Goal: Transaction & Acquisition: Purchase product/service

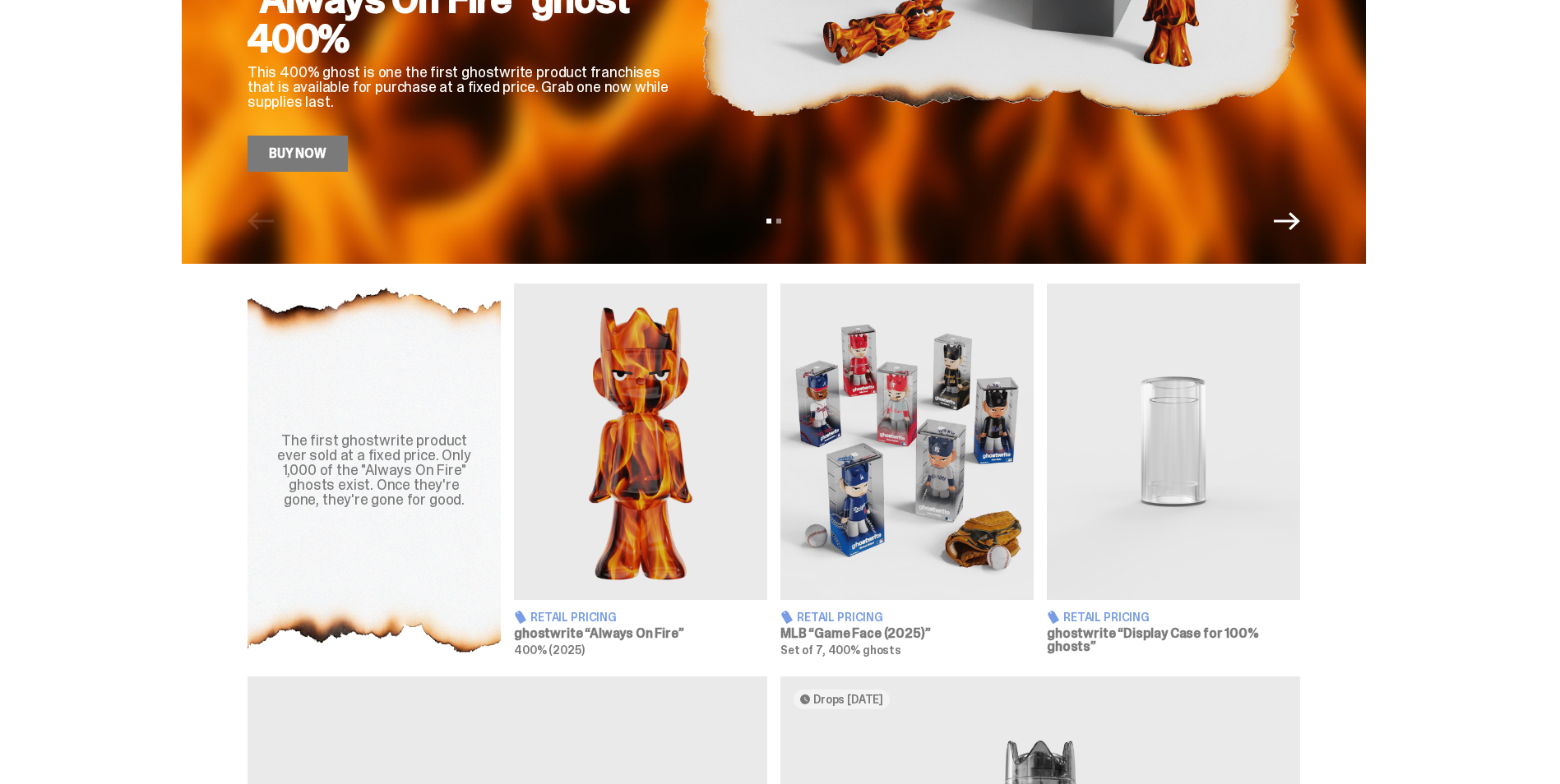
scroll to position [329, 0]
click at [882, 528] on img at bounding box center [907, 441] width 253 height 317
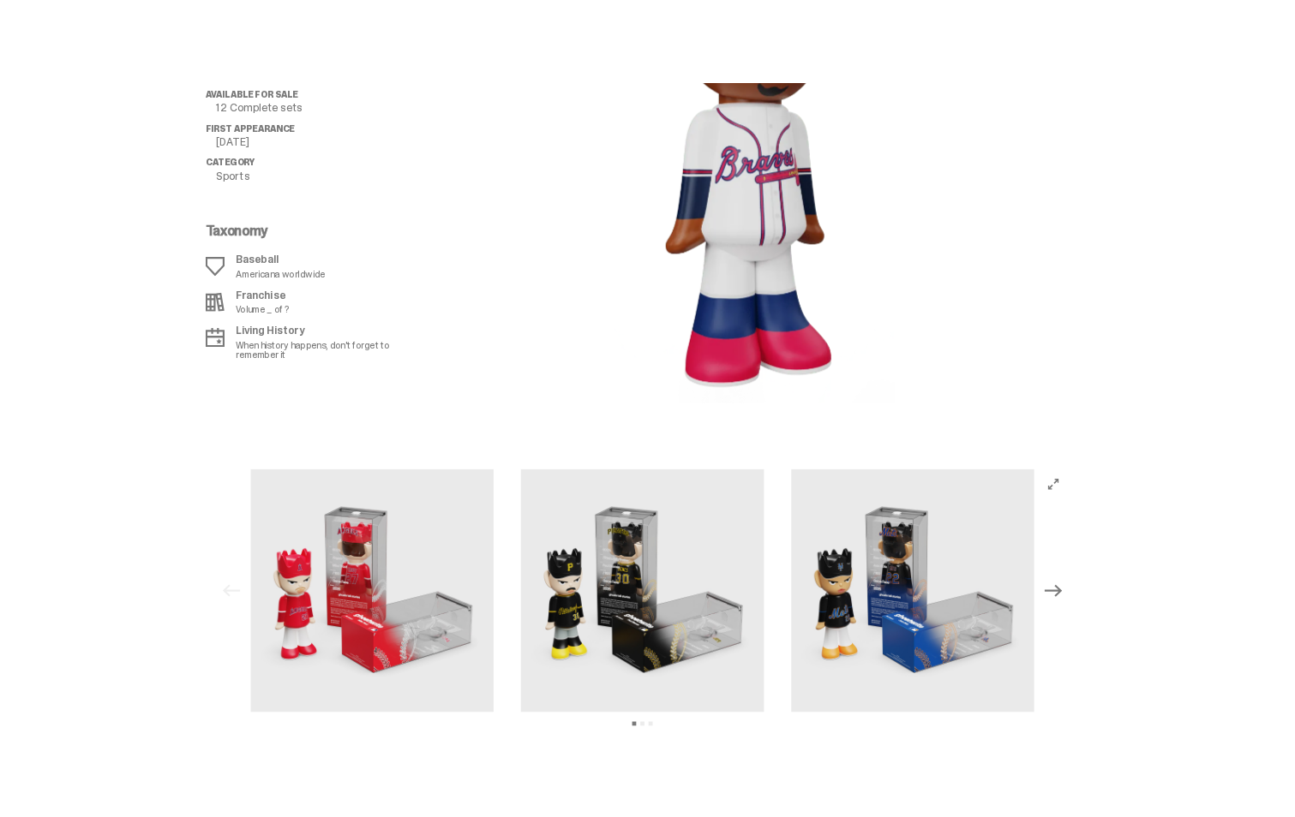
scroll to position [2228, 0]
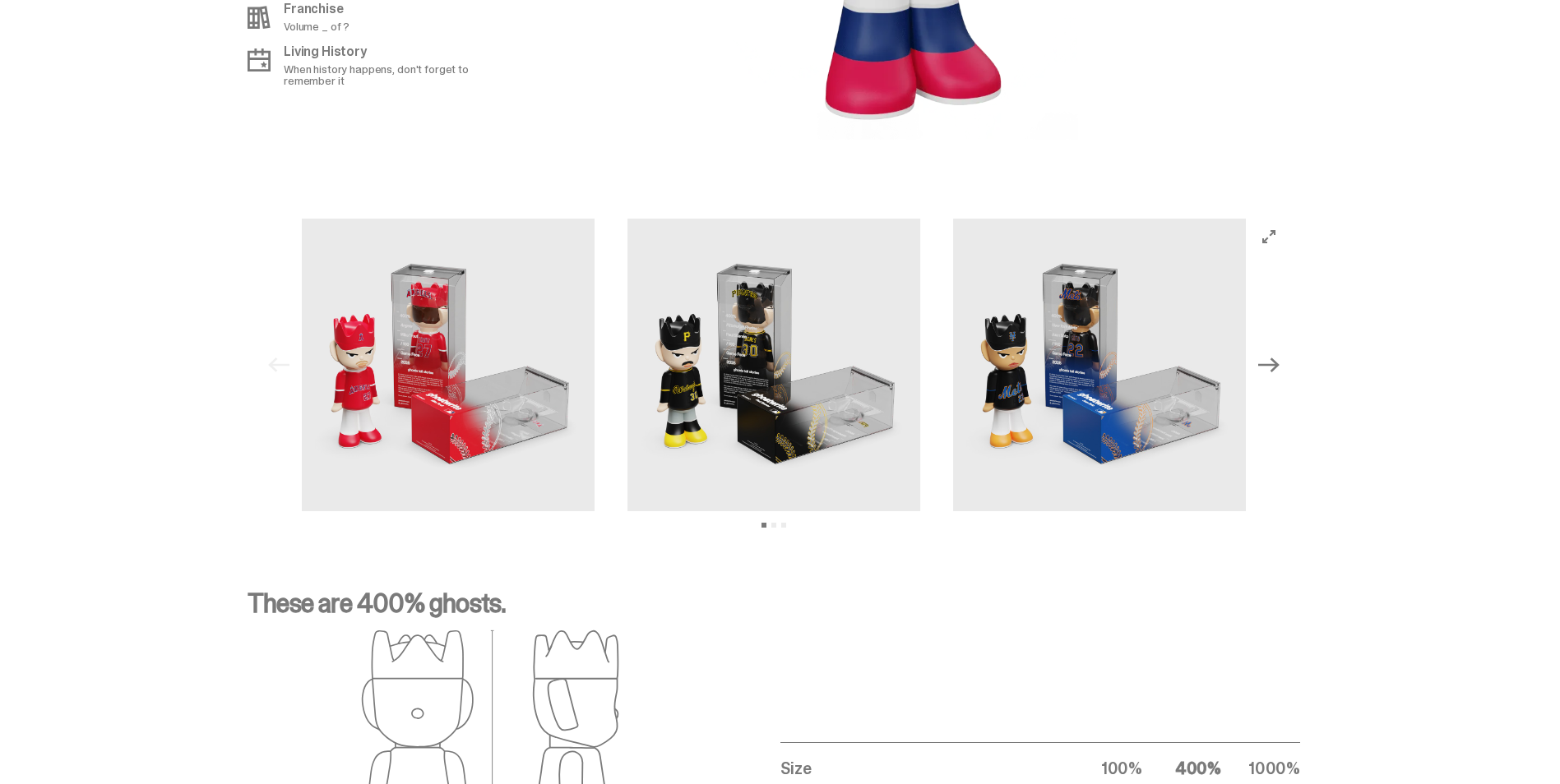
click at [1273, 364] on icon "Next" at bounding box center [1269, 365] width 21 height 21
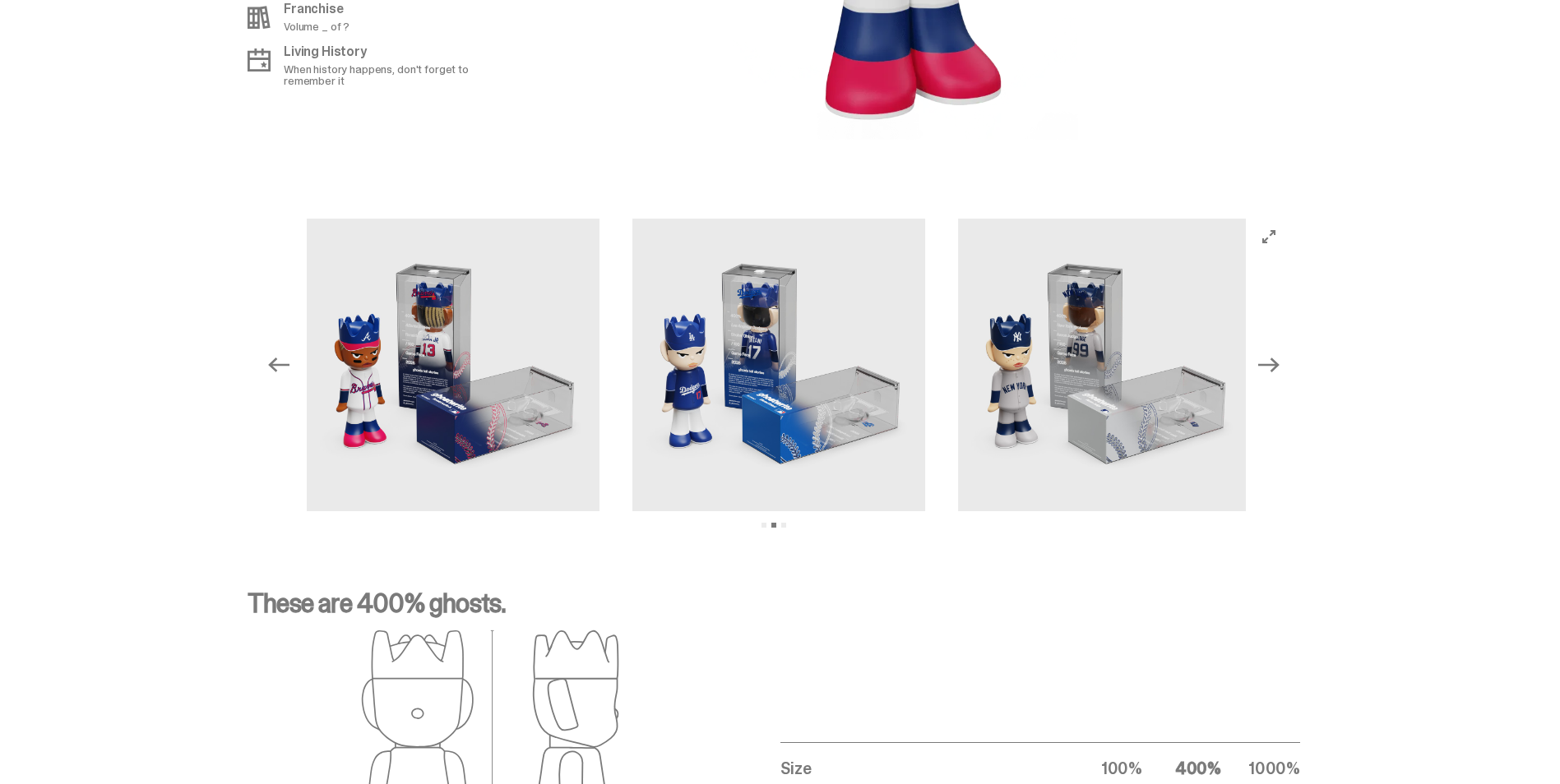
click at [1273, 364] on icon "Next" at bounding box center [1269, 365] width 21 height 21
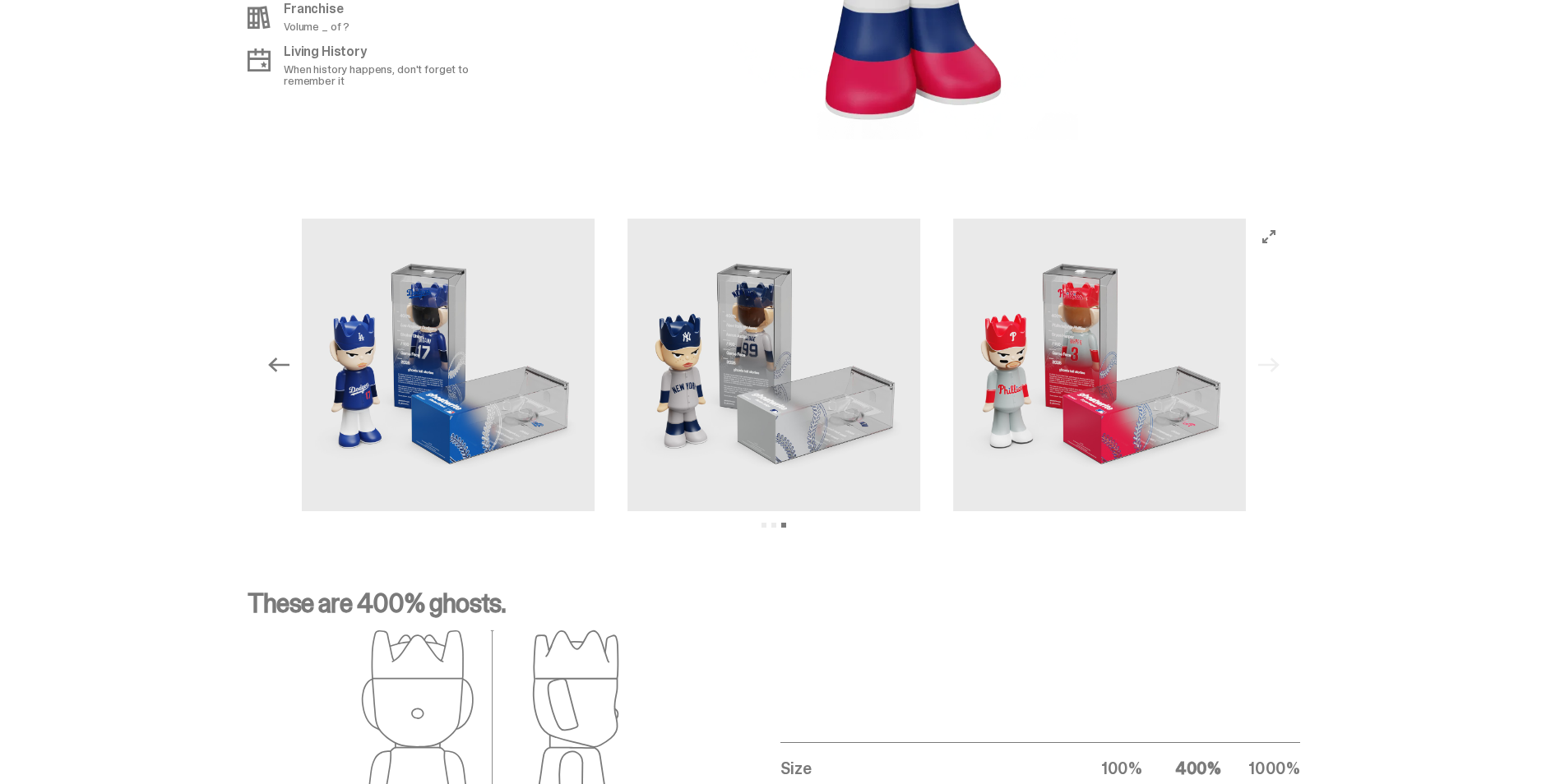
click at [286, 363] on icon "Previous" at bounding box center [278, 365] width 21 height 21
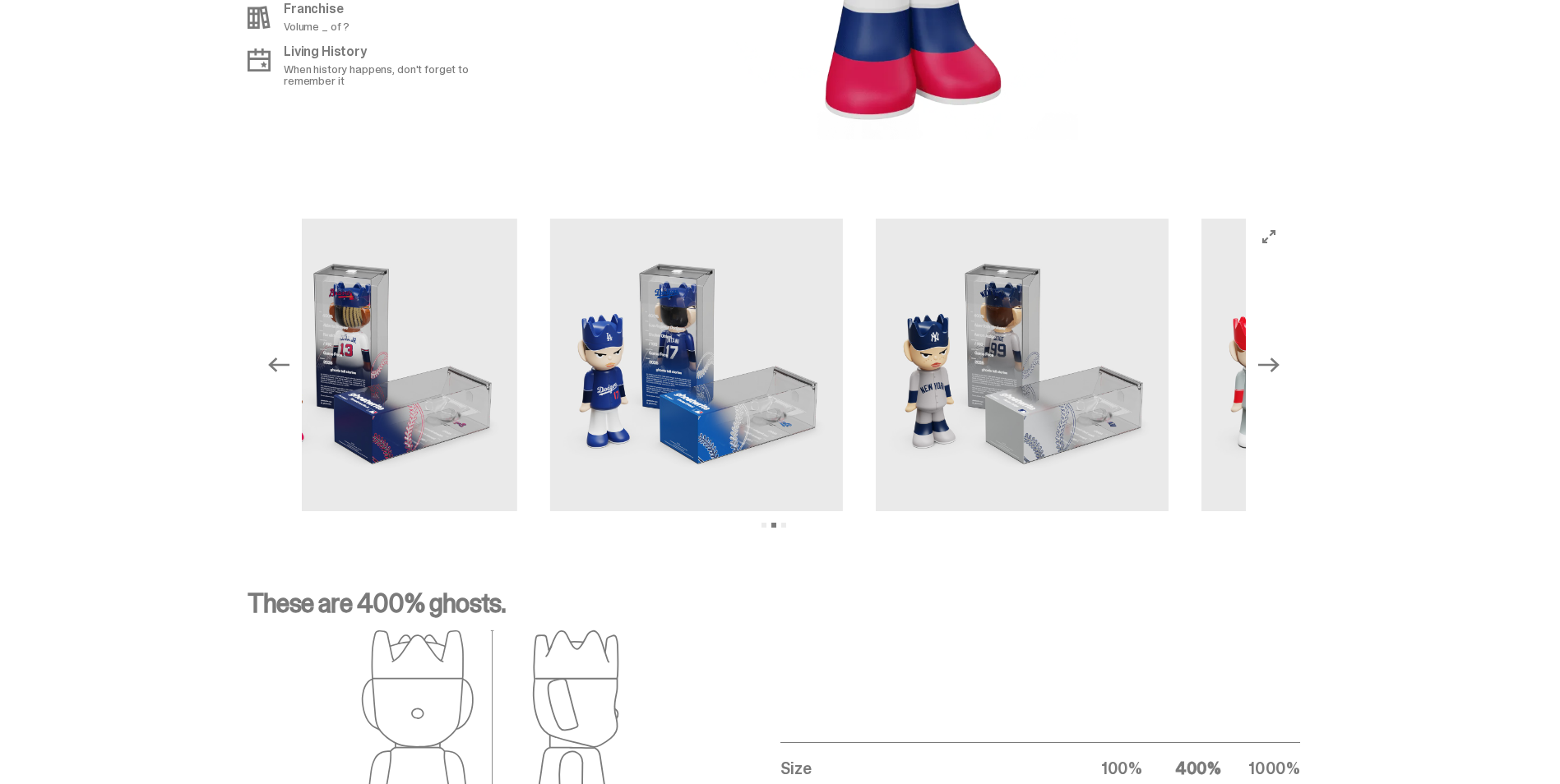
click at [286, 363] on icon "Previous" at bounding box center [278, 365] width 21 height 21
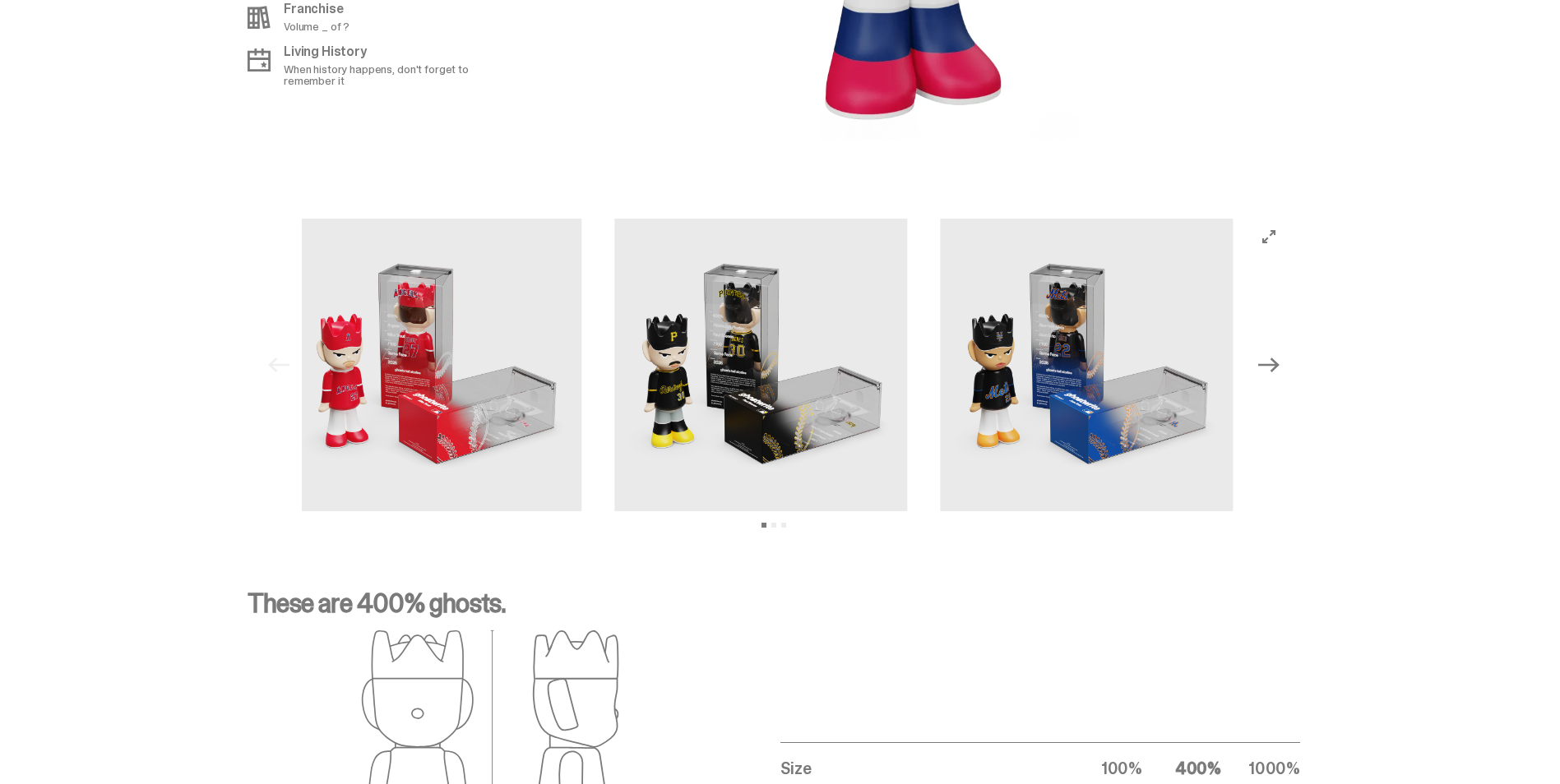
click at [286, 363] on div "Previous Next View slide 1 View slide 2 View slide 3" at bounding box center [774, 365] width 1026 height 293
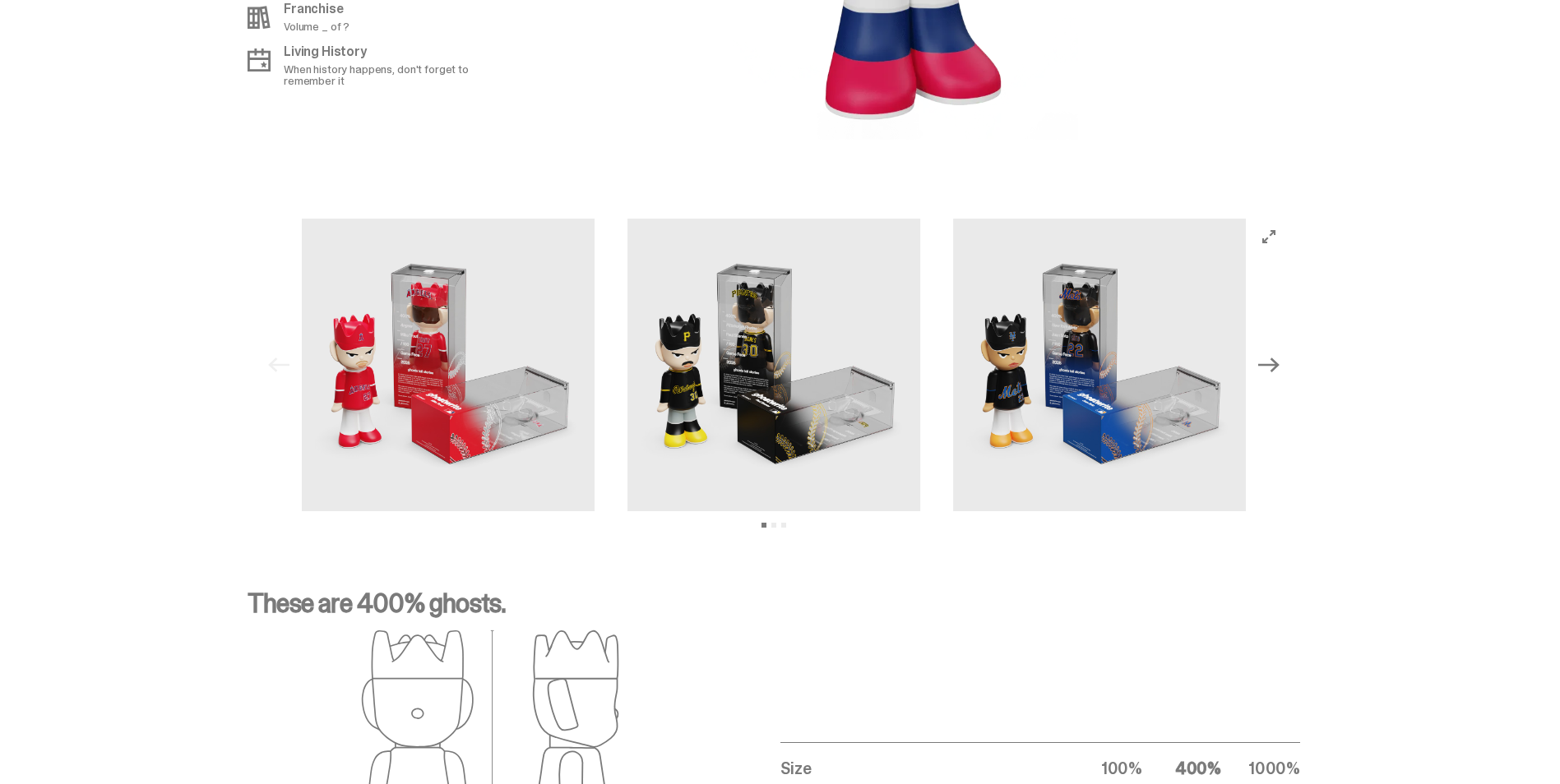
click at [376, 365] on img at bounding box center [447, 365] width 293 height 293
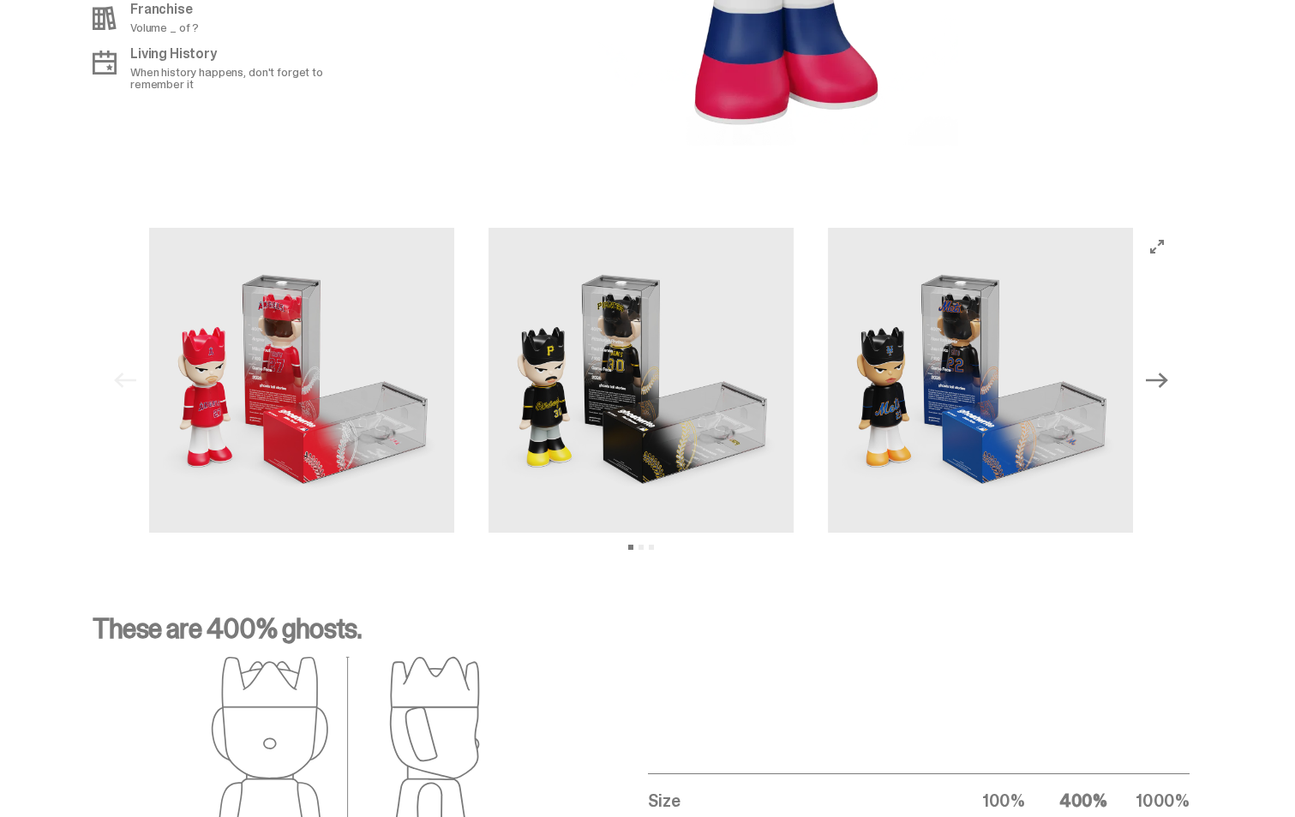
click at [1070, 337] on img at bounding box center [980, 380] width 305 height 305
click at [1156, 373] on icon "Next" at bounding box center [1157, 380] width 22 height 22
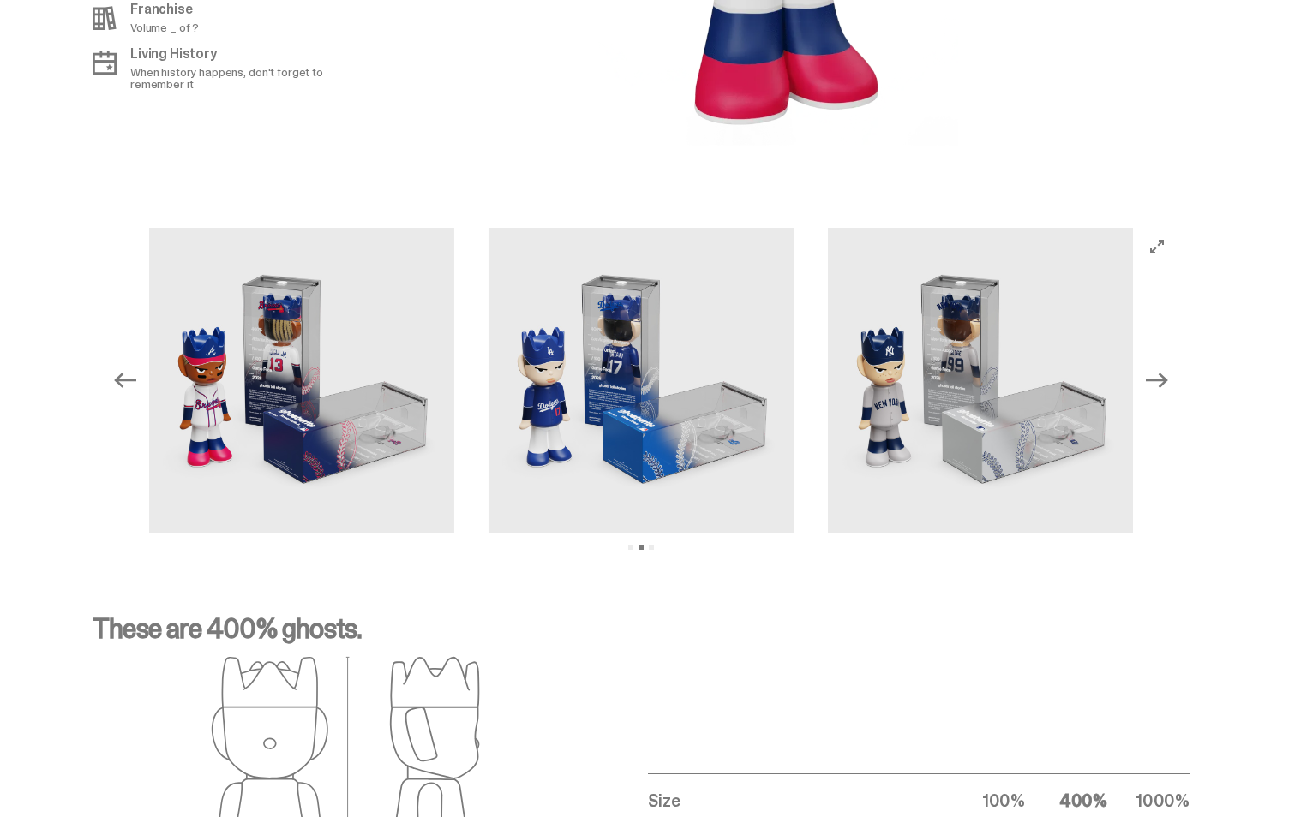
click at [733, 324] on img at bounding box center [640, 380] width 305 height 305
click at [1104, 349] on img at bounding box center [980, 380] width 305 height 305
click at [1160, 375] on icon "Next" at bounding box center [1157, 380] width 22 height 22
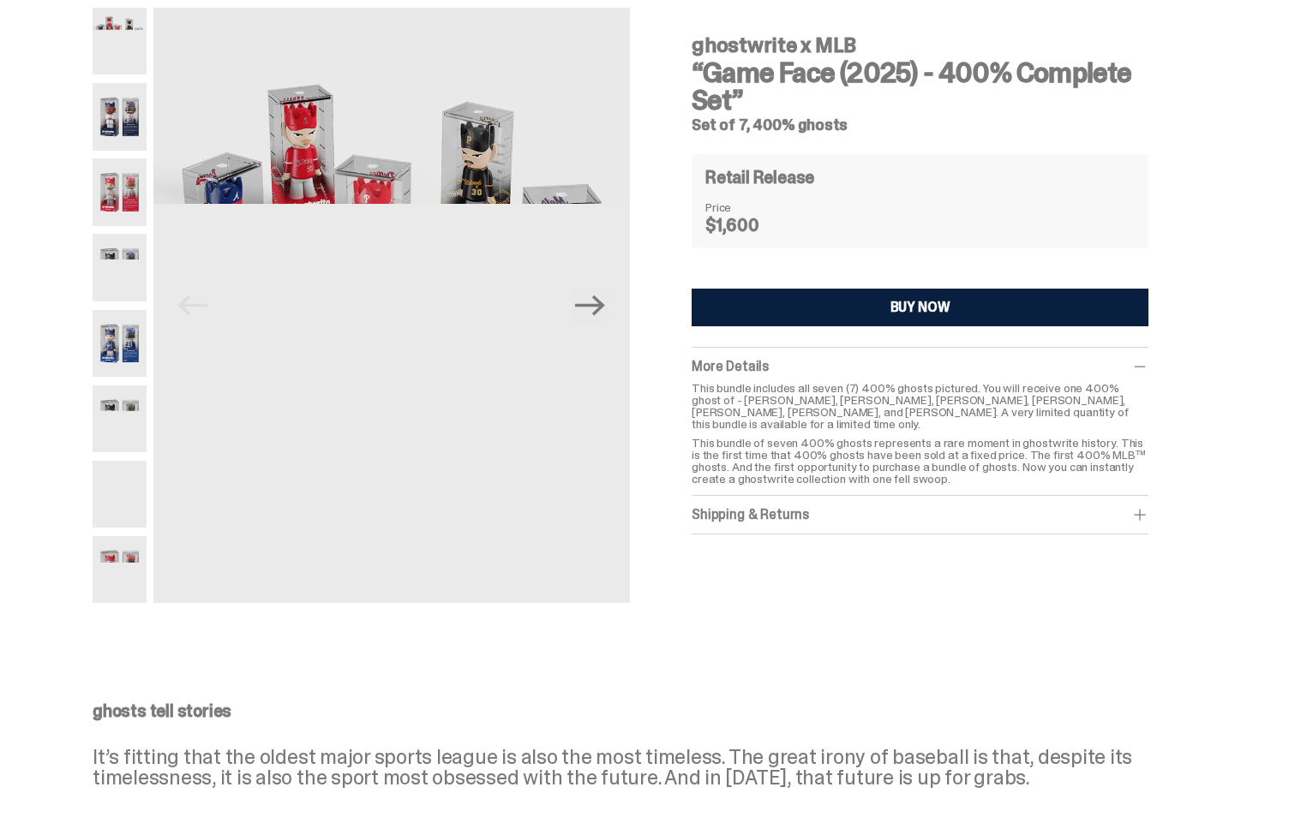
scroll to position [0, 0]
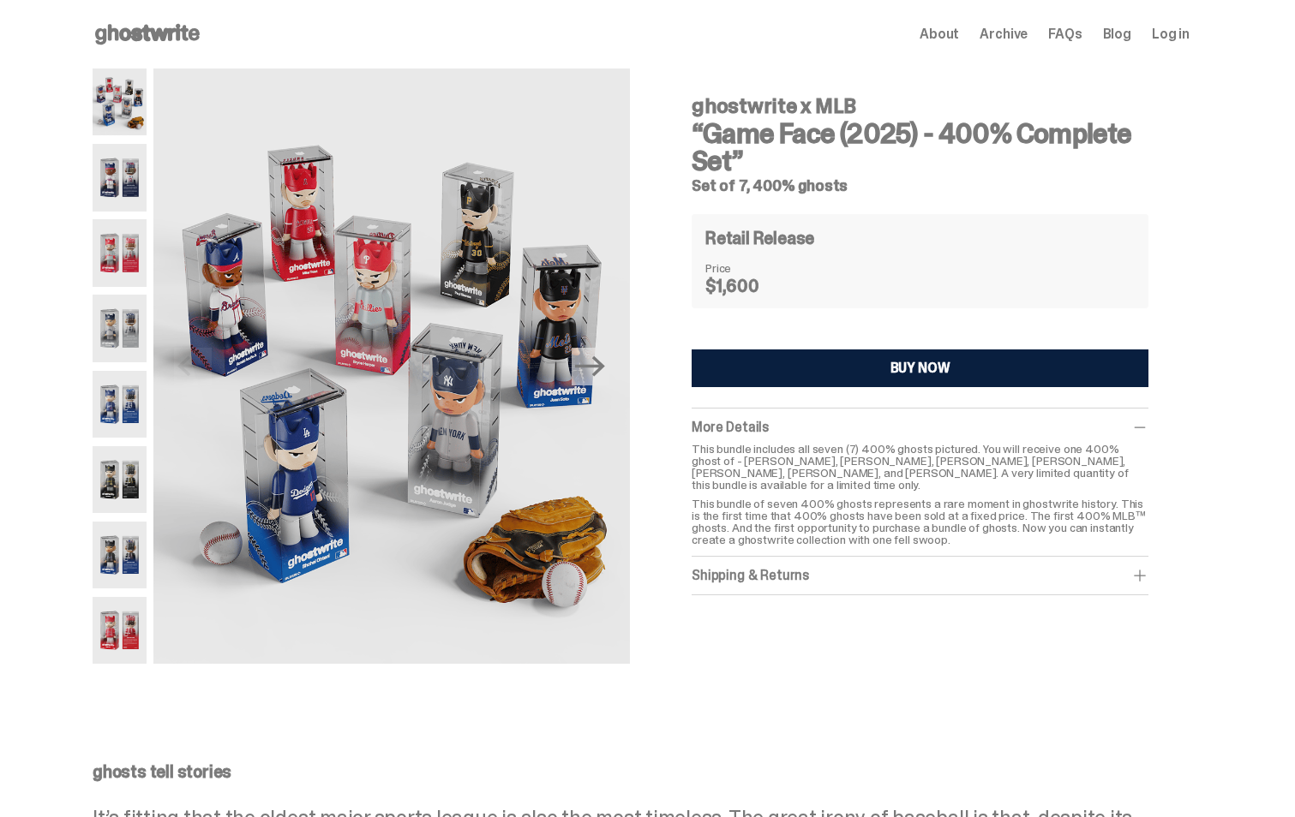
click at [1146, 424] on span at bounding box center [1139, 427] width 17 height 17
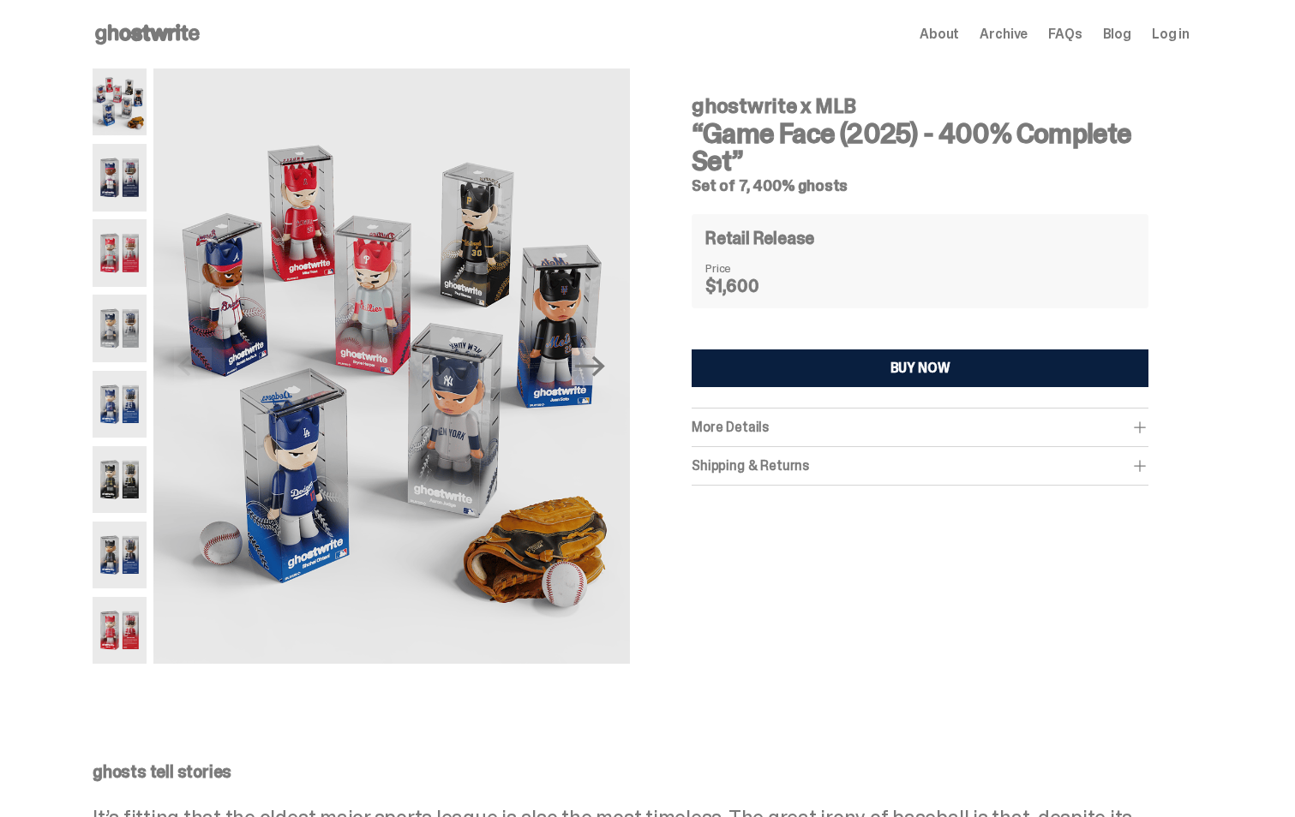
click at [1146, 424] on span at bounding box center [1139, 427] width 17 height 17
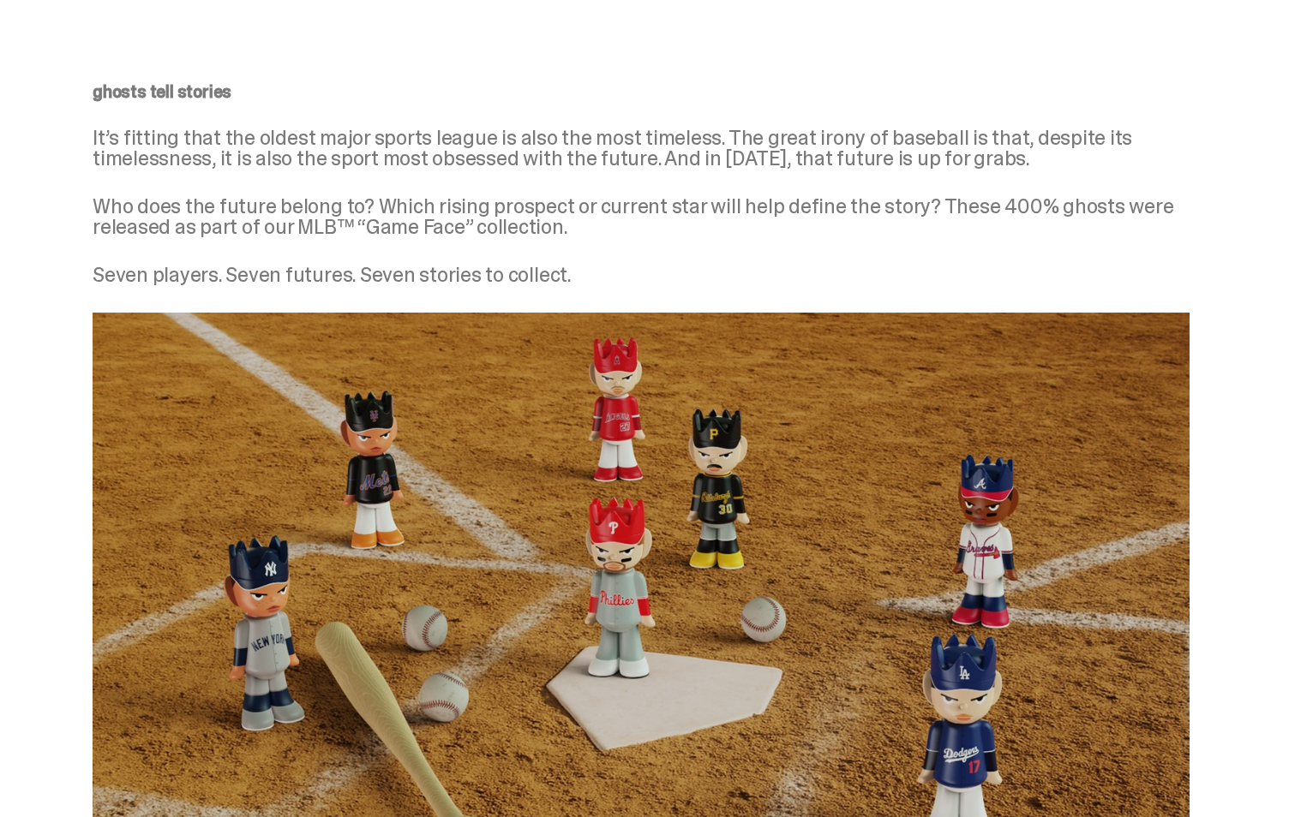
scroll to position [514, 0]
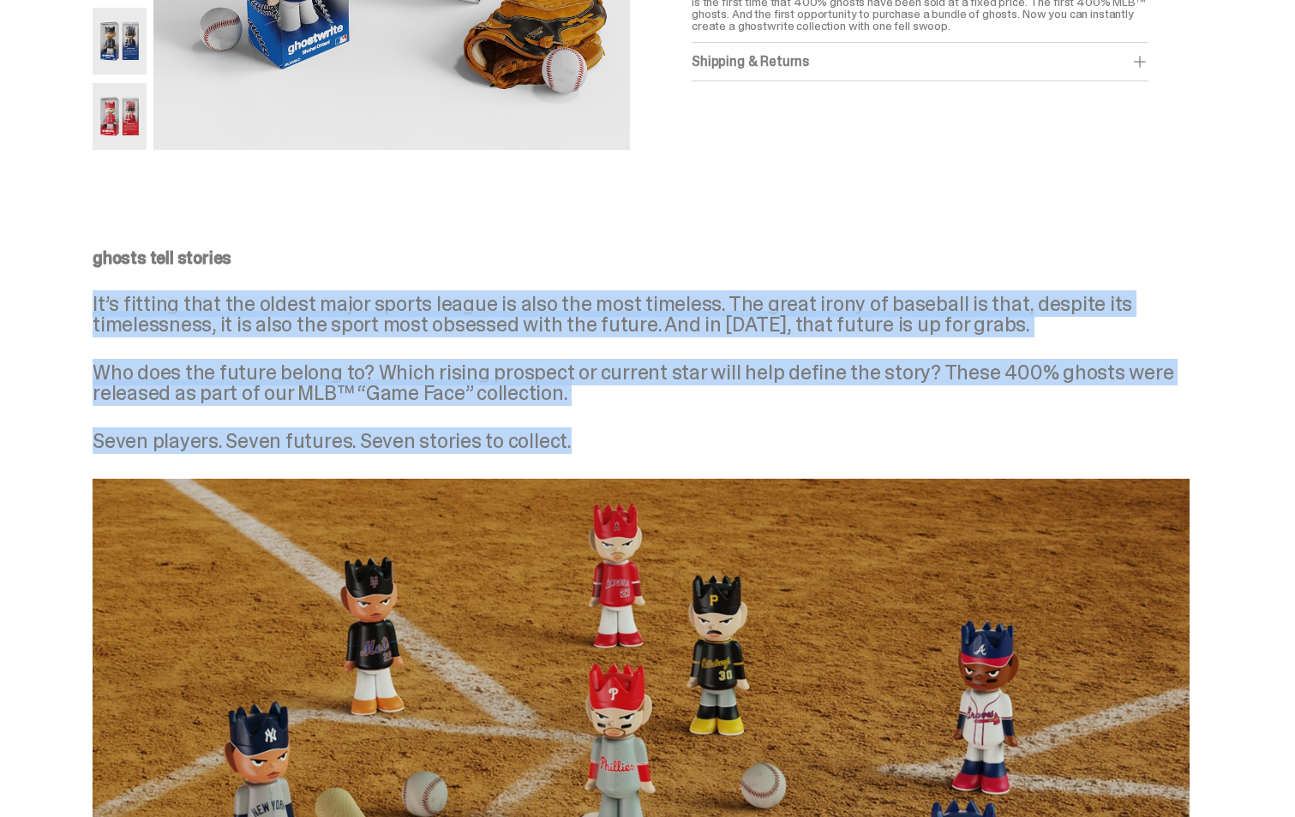
drag, startPoint x: 100, startPoint y: 306, endPoint x: 742, endPoint y: 456, distance: 659.1
click at [742, 456] on div "ghosts tell stories It’s fitting that the oldest major sports league is also th…" at bounding box center [641, 672] width 1097 height 847
copy div "It’s fitting that the oldest major sports league is also the most timeless. The…"
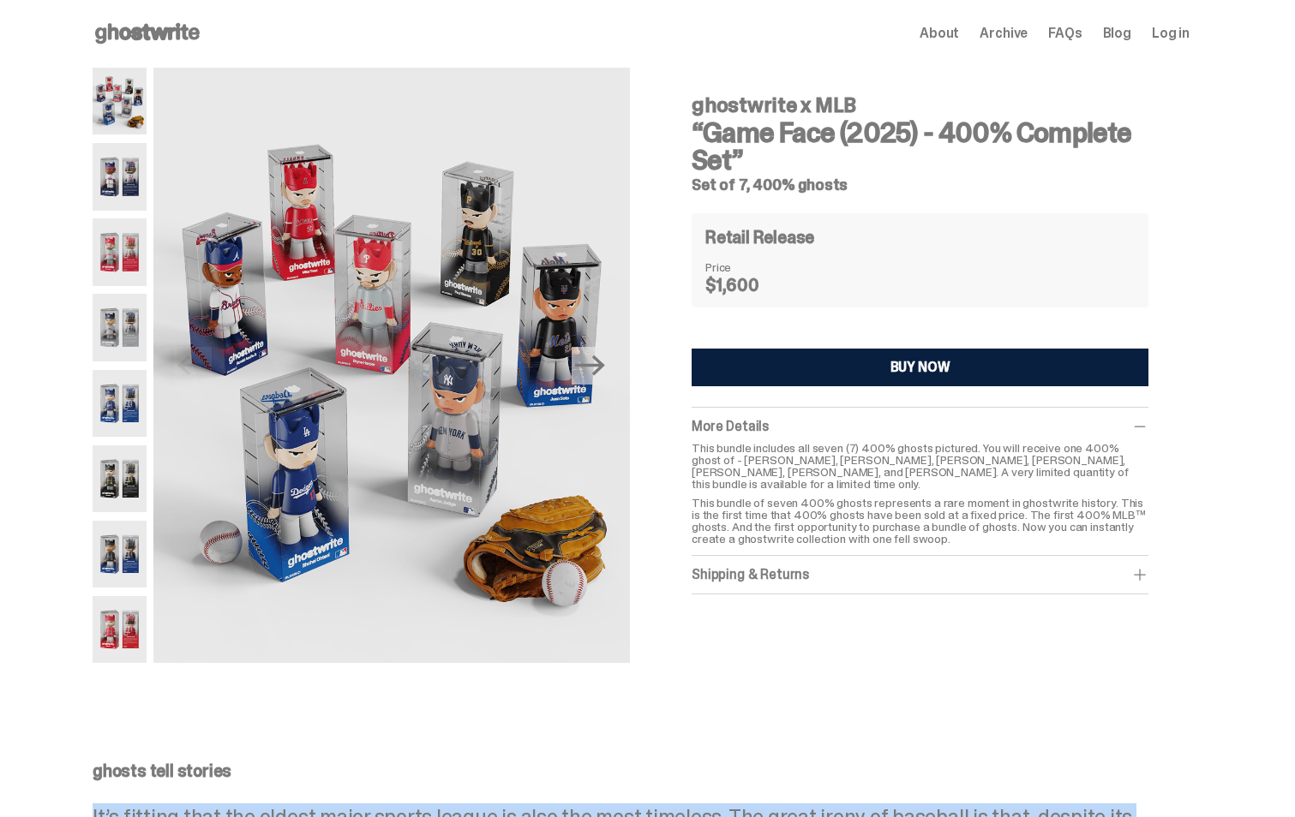
scroll to position [0, 0]
drag, startPoint x: 709, startPoint y: 130, endPoint x: 1018, endPoint y: 120, distance: 309.5
click at [1018, 120] on h3 "“Game Face (2025) - 400% Complete Set”" at bounding box center [919, 147] width 457 height 55
copy h3 "Game Face (2025) - 400%"
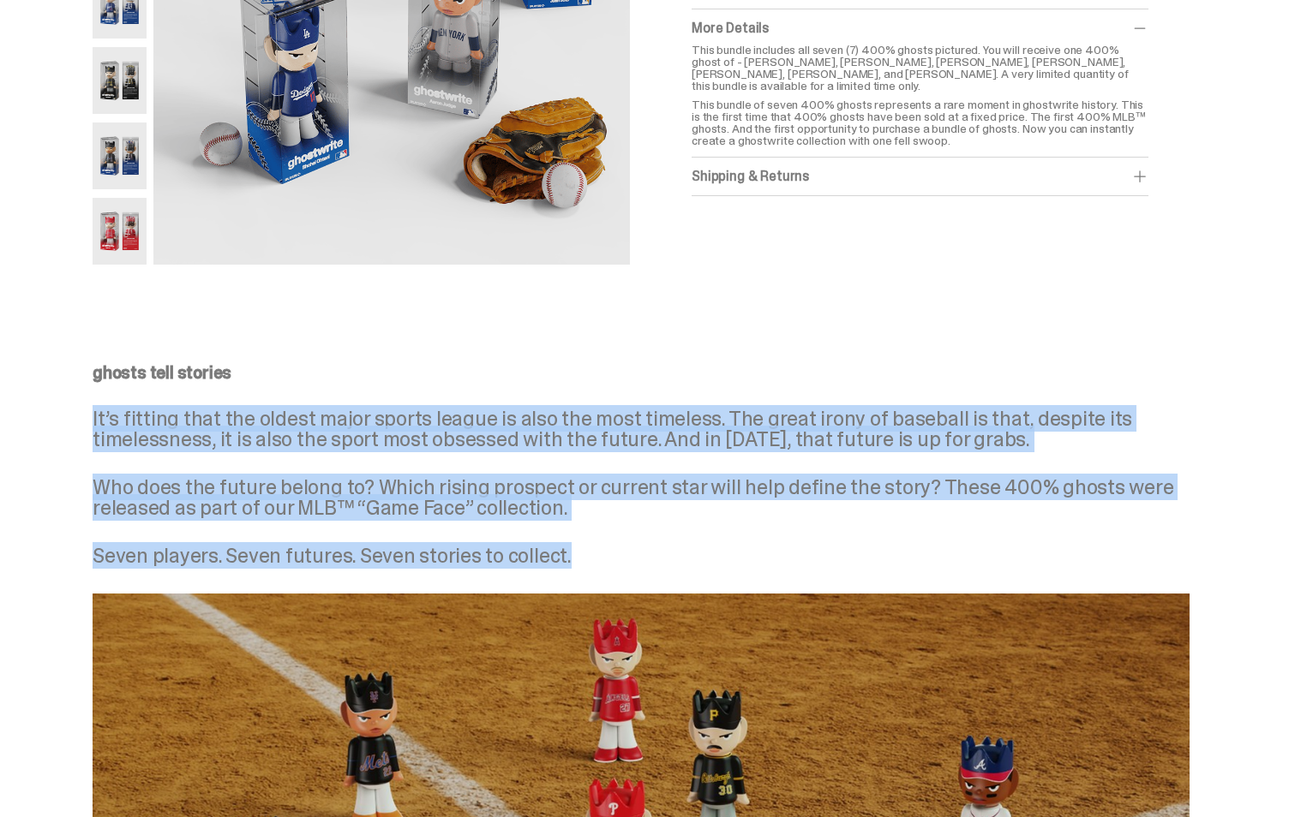
scroll to position [428, 0]
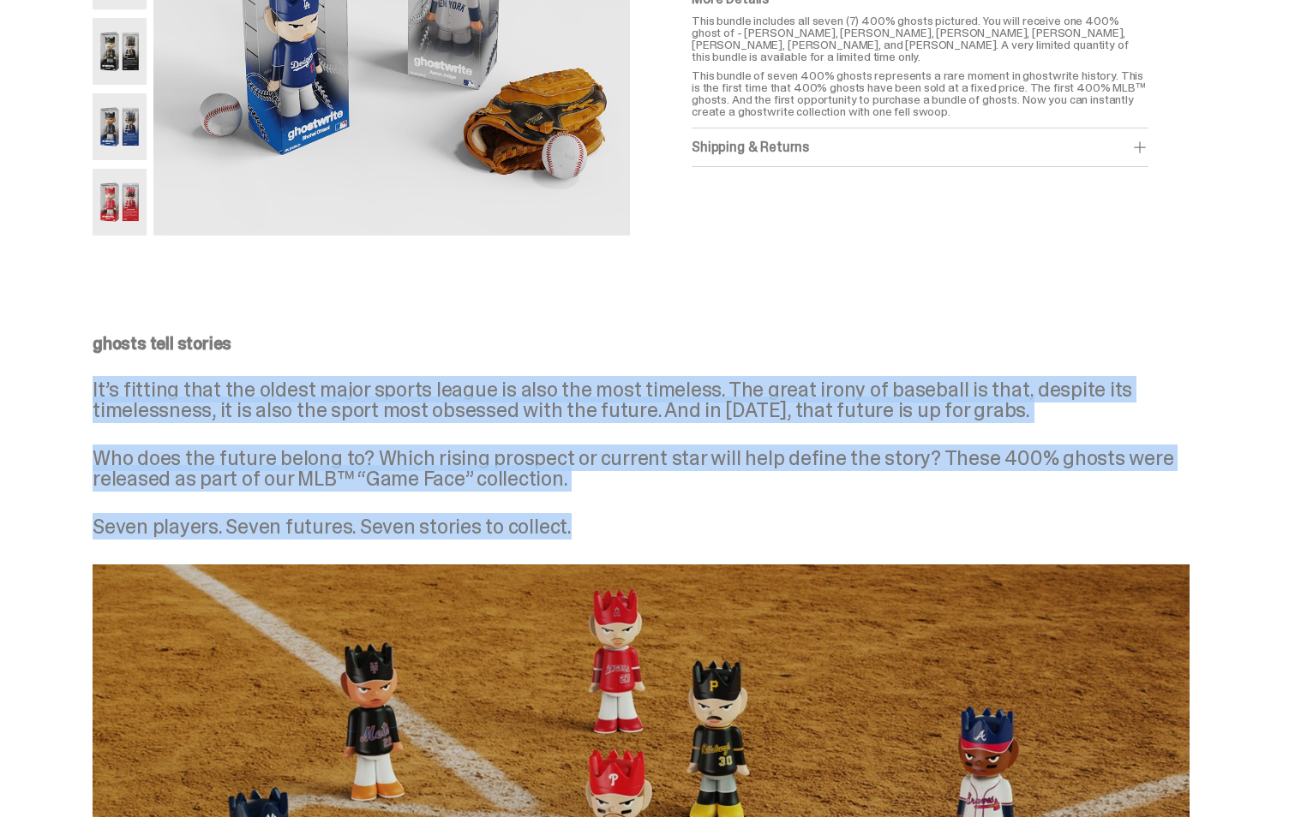
drag, startPoint x: 99, startPoint y: 389, endPoint x: 697, endPoint y: 509, distance: 610.0
click at [697, 509] on div "ghosts tell stories It’s fitting that the oldest major sports league is also th…" at bounding box center [641, 436] width 1097 height 202
copy div "It’s fitting that the oldest major sports league is also the most timeless. The…"
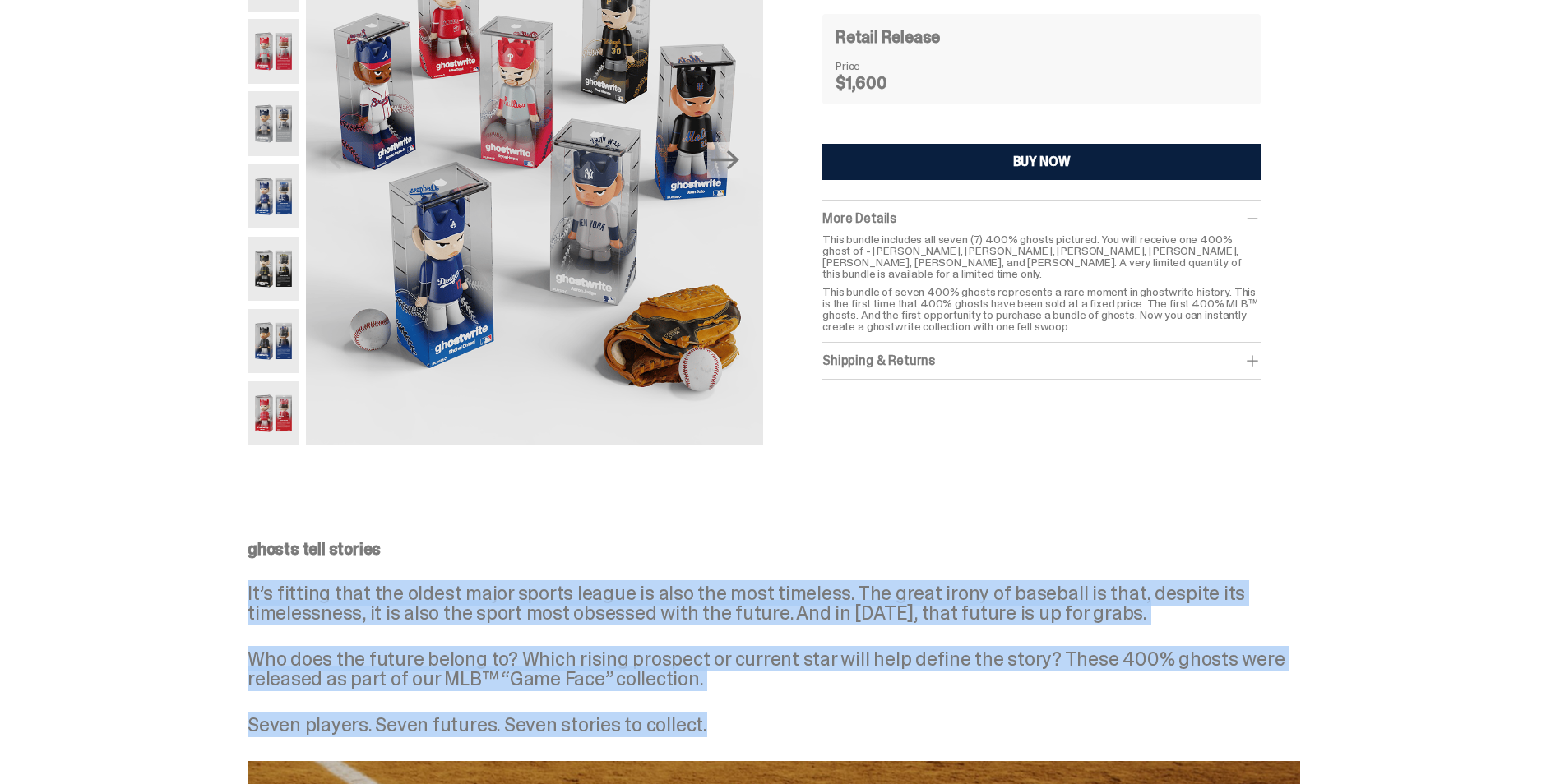
scroll to position [0, 0]
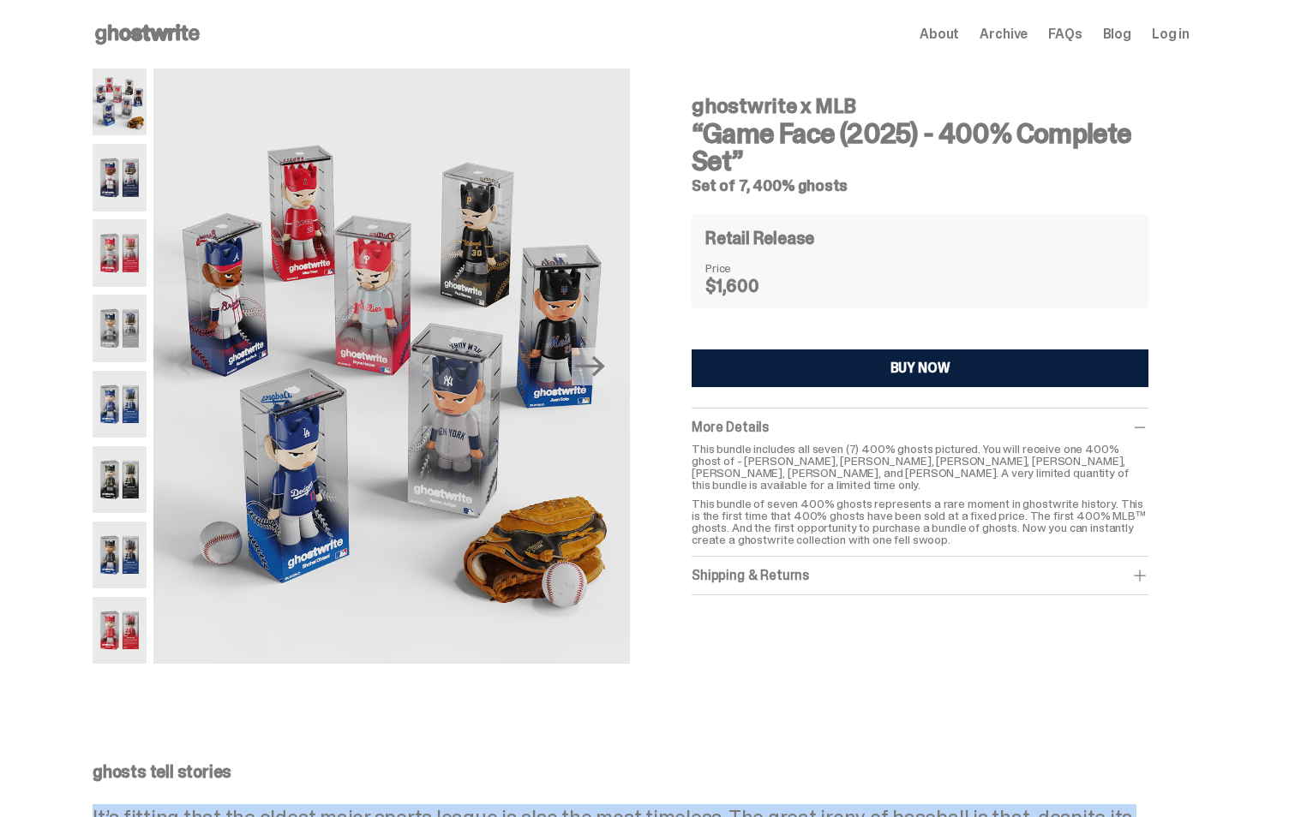
drag, startPoint x: 120, startPoint y: 553, endPoint x: 117, endPoint y: 564, distance: 11.7
drag, startPoint x: 117, startPoint y: 564, endPoint x: 81, endPoint y: 594, distance: 46.2
click at [81, 595] on div "ghostwrite x MLB “Game Face (2025) - 400% Complete Set” Set of 7, 400% ghosts P…" at bounding box center [641, 375] width 1282 height 613
click at [123, 549] on img at bounding box center [120, 555] width 54 height 67
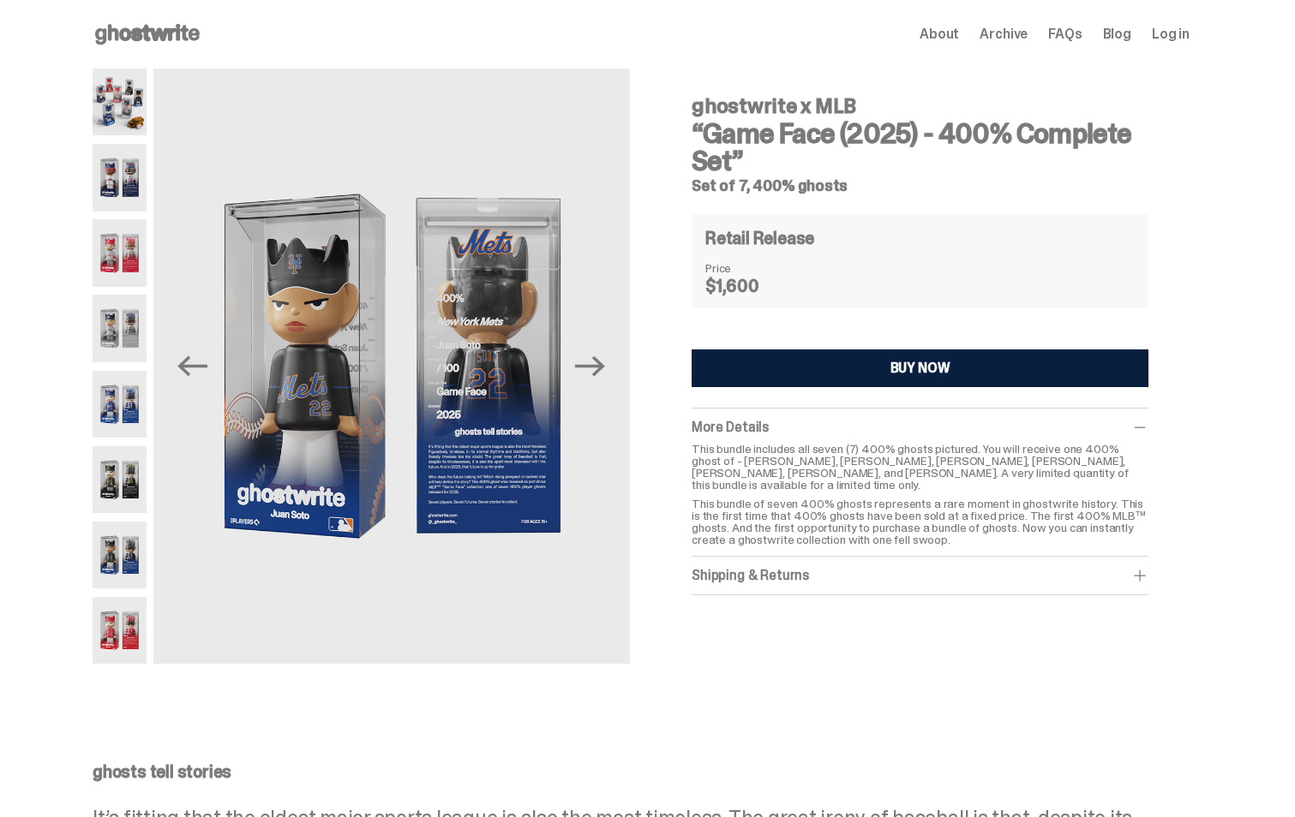
click at [129, 626] on img at bounding box center [120, 630] width 54 height 67
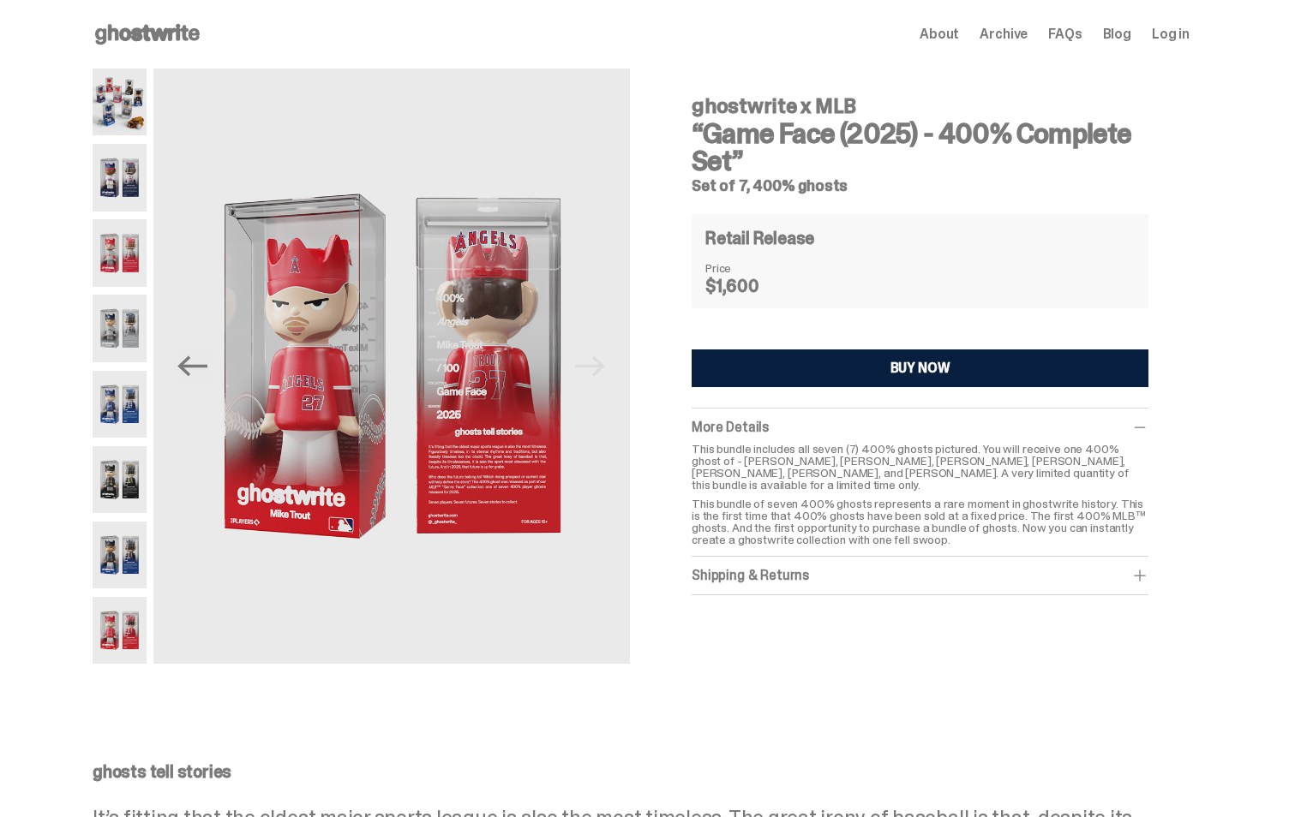
click at [137, 491] on img at bounding box center [120, 479] width 54 height 67
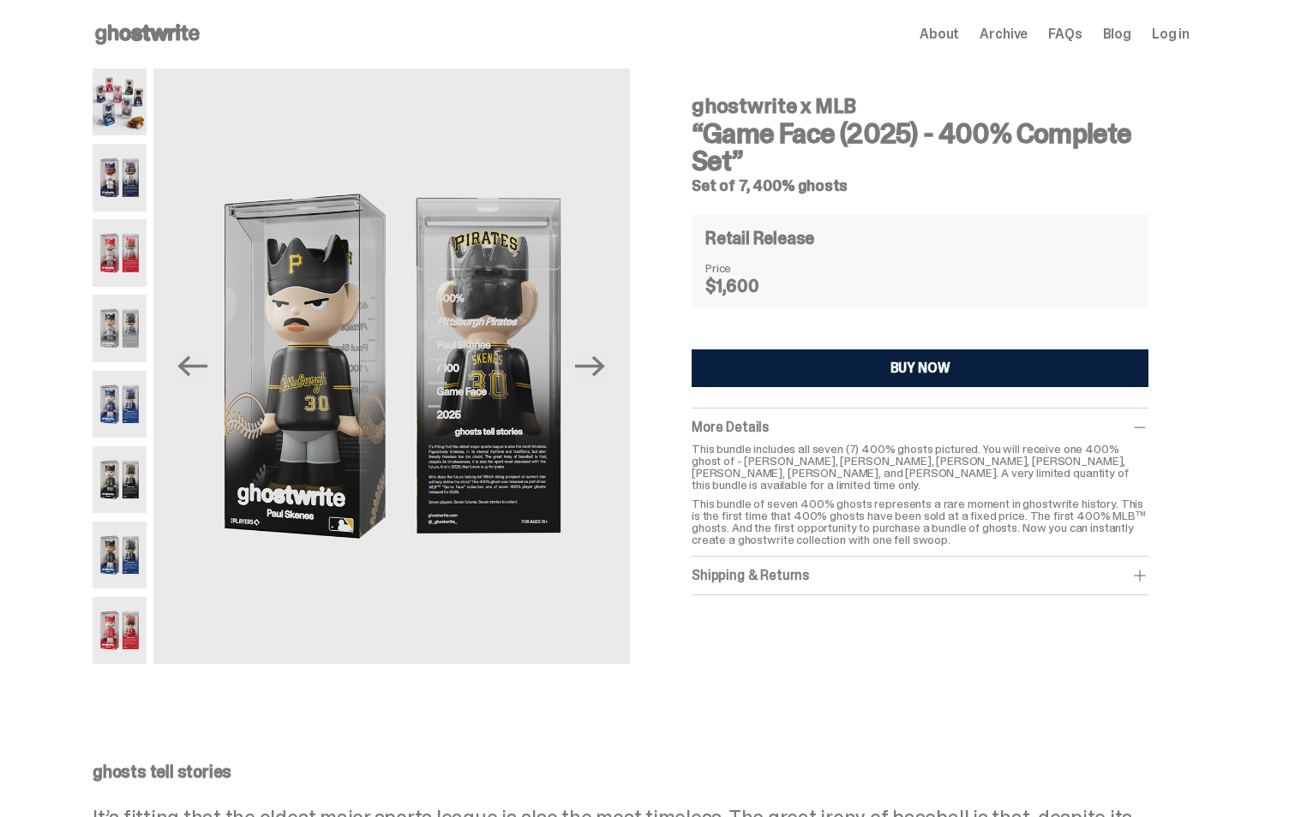
click at [124, 416] on img at bounding box center [120, 404] width 54 height 67
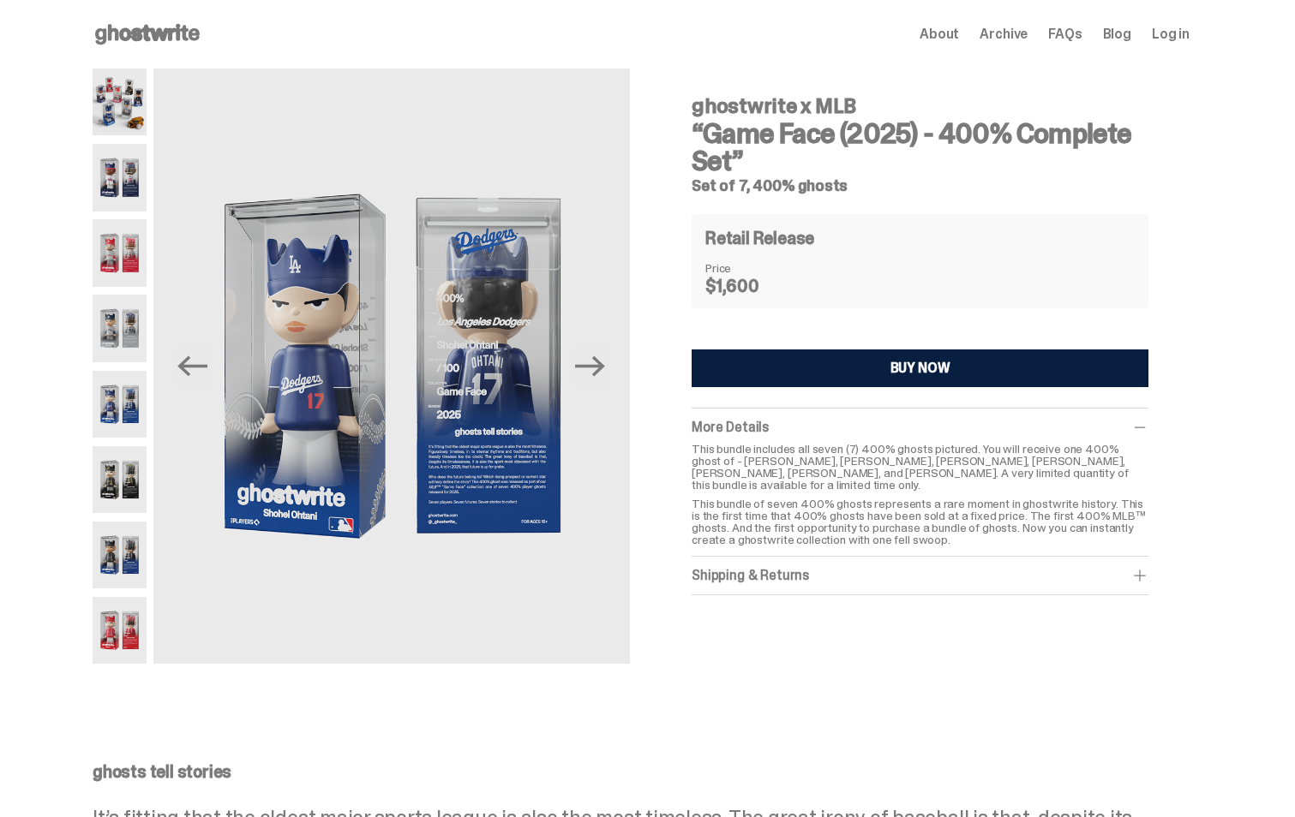
click at [129, 340] on img at bounding box center [120, 328] width 54 height 67
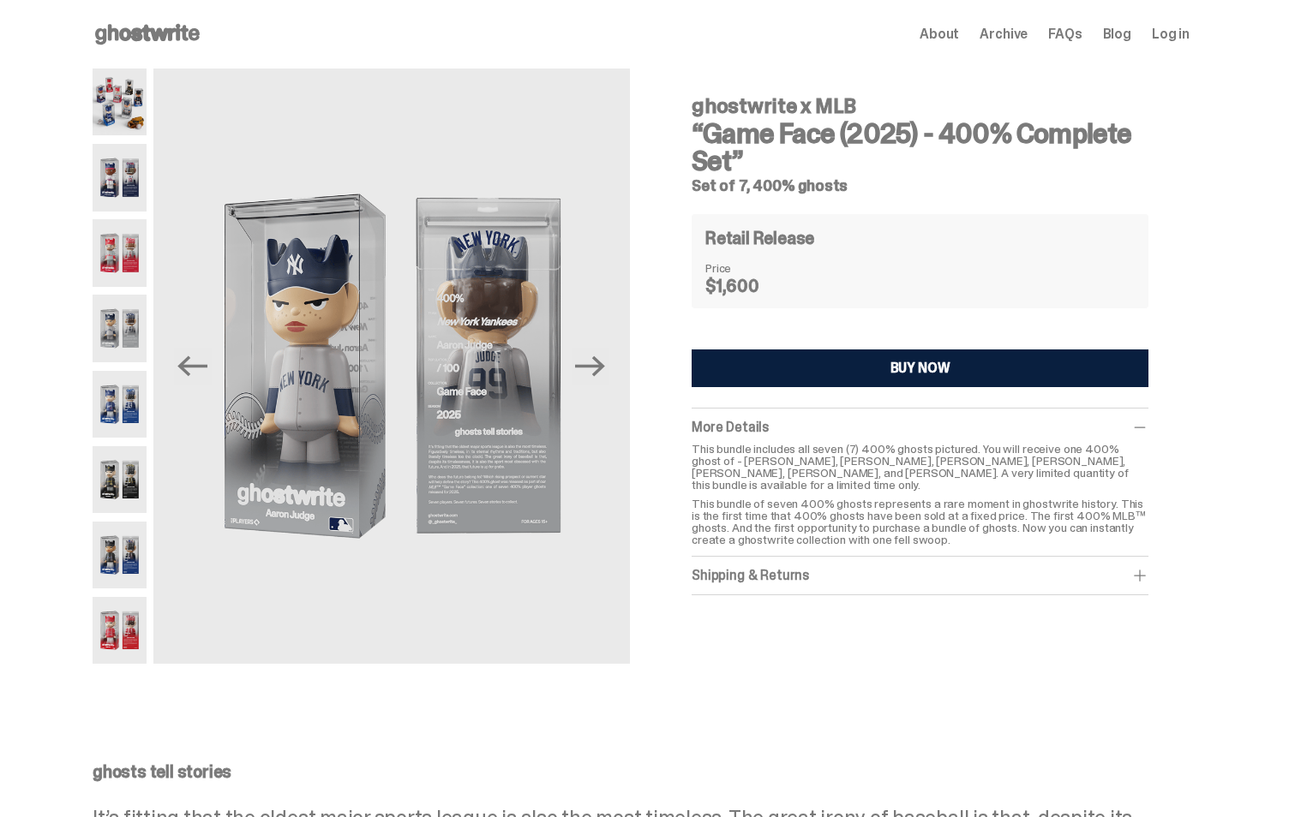
click at [140, 264] on img at bounding box center [120, 252] width 54 height 67
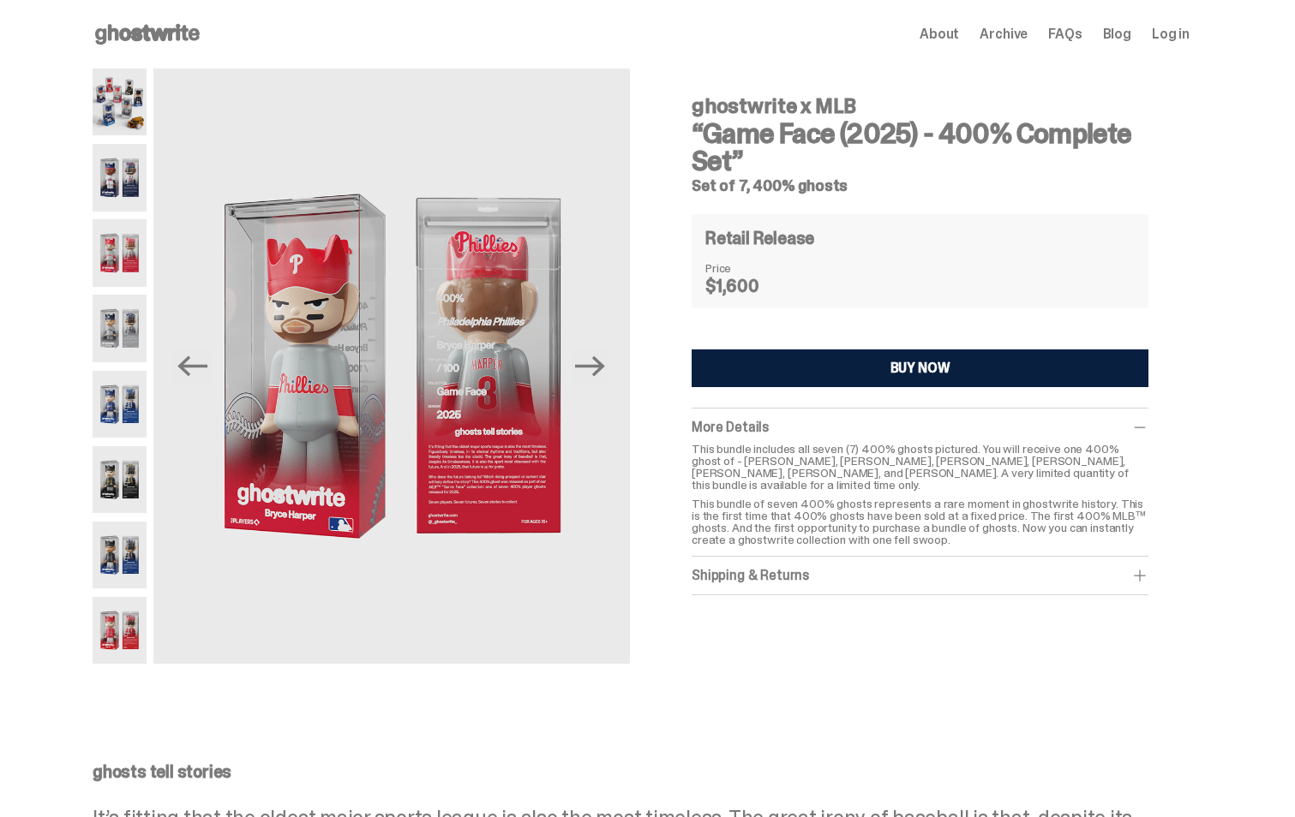
click at [434, 284] on img at bounding box center [391, 367] width 476 height 596
click at [110, 182] on img at bounding box center [120, 177] width 54 height 67
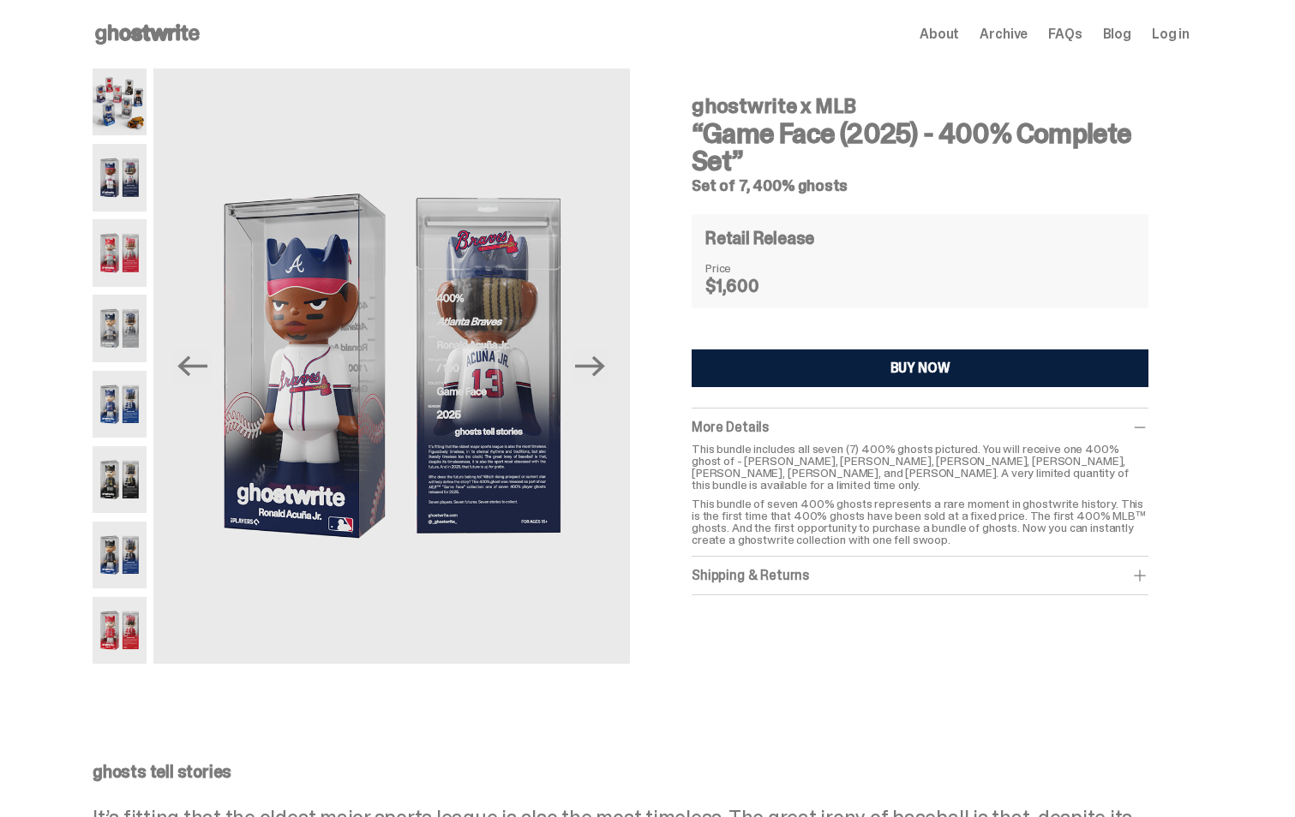
click at [135, 263] on img at bounding box center [120, 252] width 54 height 67
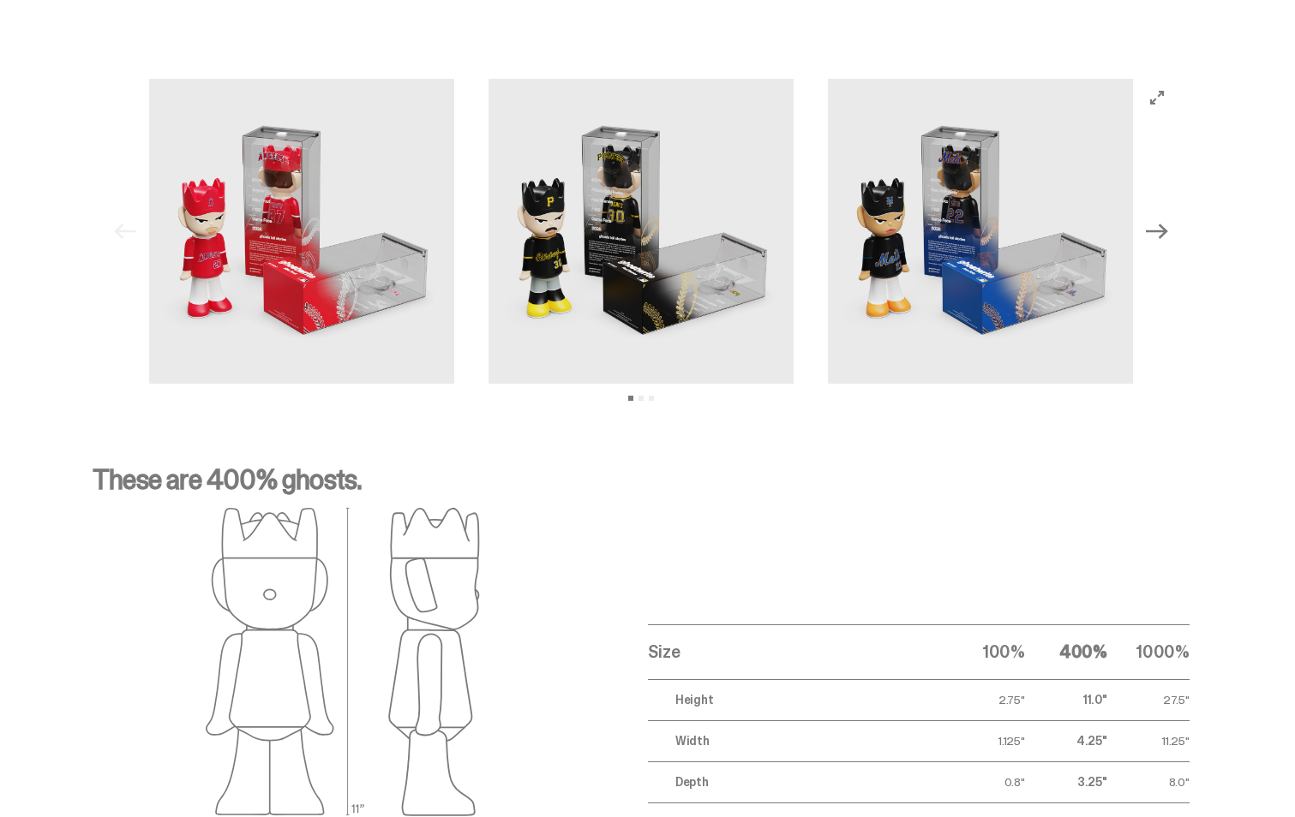
scroll to position [2374, 0]
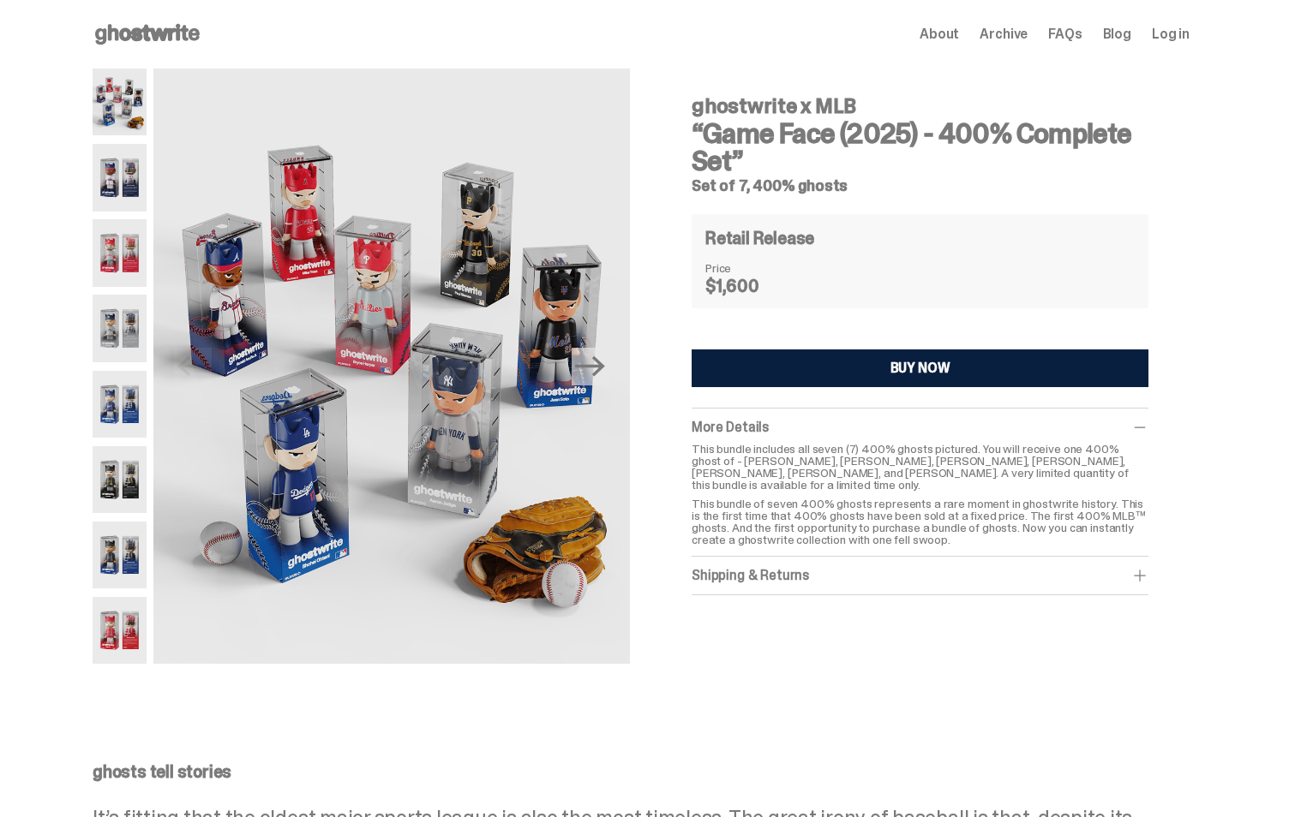
click at [145, 182] on img at bounding box center [120, 177] width 54 height 67
